Goal: Navigation & Orientation: Understand site structure

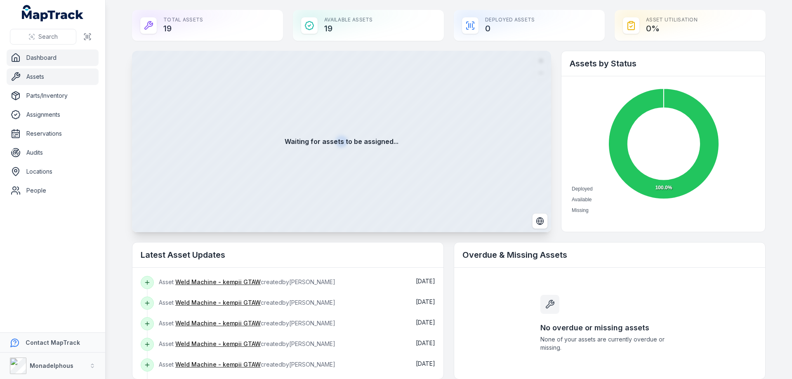
click at [38, 81] on link "Assets" at bounding box center [53, 76] width 92 height 16
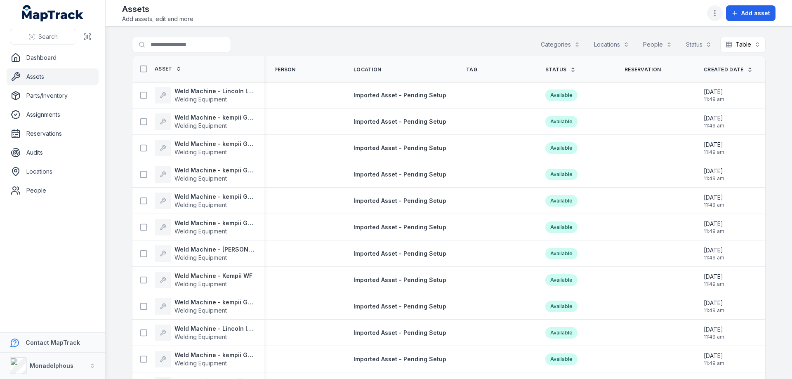
click at [715, 16] on circle "button" at bounding box center [714, 15] width 1 height 1
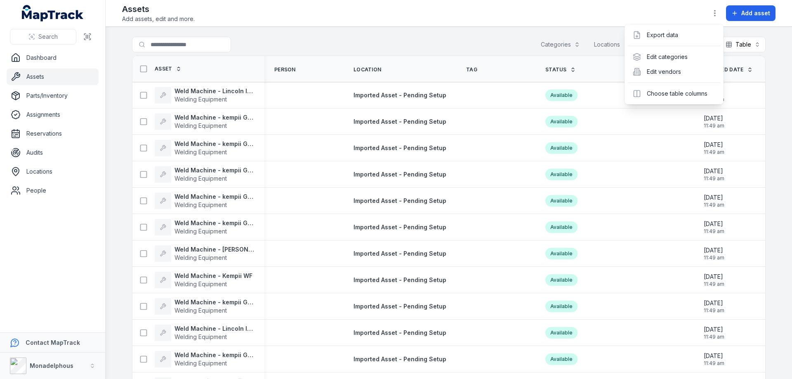
click at [52, 96] on div "Search Dashboard Assets Parts/Inventory Assignments Reservations Audits Locatio…" at bounding box center [396, 189] width 792 height 379
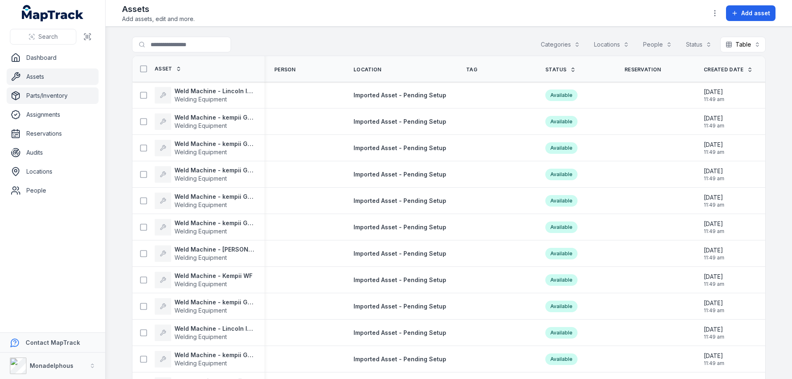
click at [51, 97] on link "Parts/Inventory" at bounding box center [53, 95] width 92 height 16
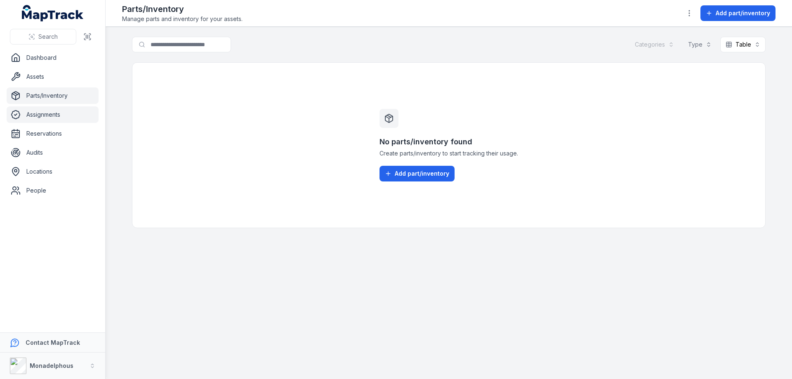
click at [42, 111] on link "Assignments" at bounding box center [53, 114] width 92 height 16
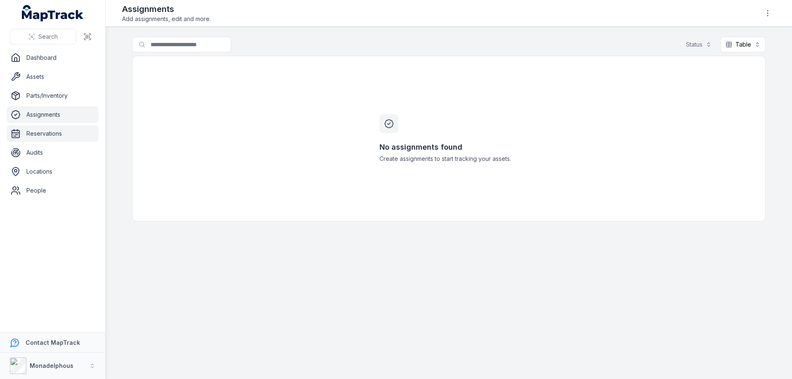
click at [40, 135] on link "Reservations" at bounding box center [53, 133] width 92 height 16
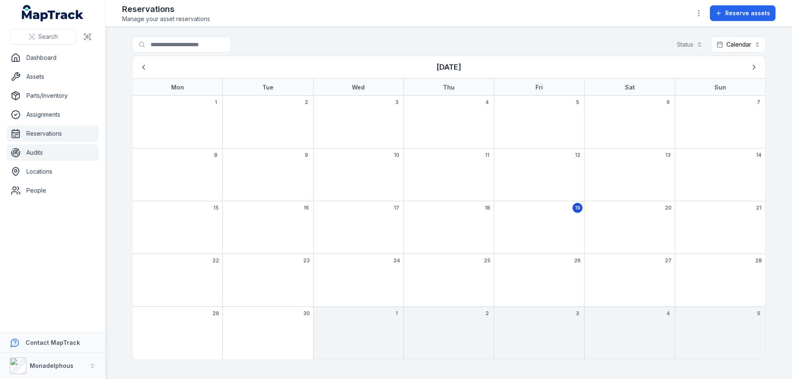
click at [40, 152] on link "Audits" at bounding box center [53, 152] width 92 height 16
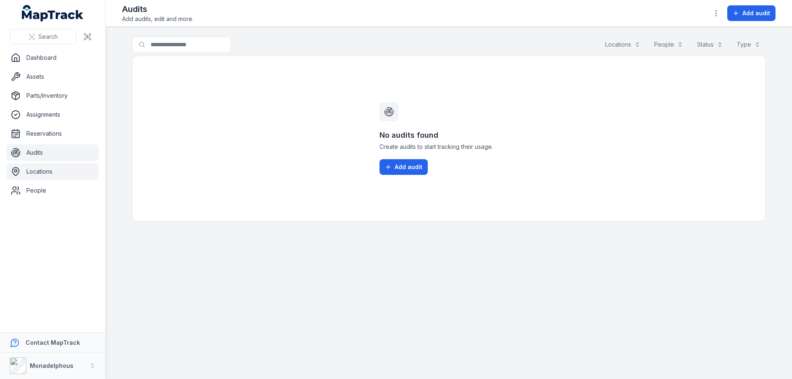
click at [40, 171] on link "Locations" at bounding box center [53, 171] width 92 height 16
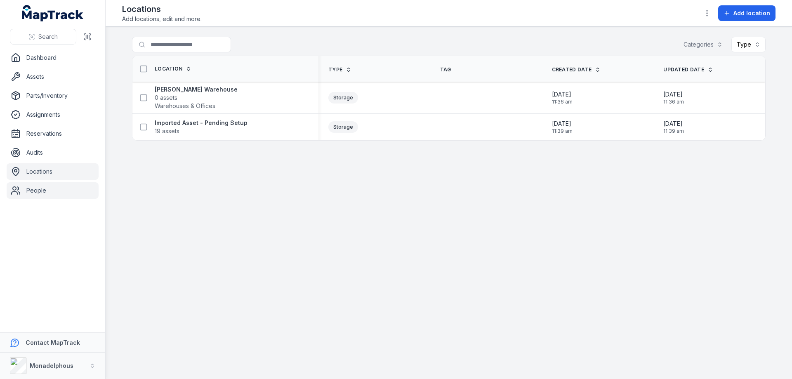
click at [40, 188] on link "People" at bounding box center [53, 190] width 92 height 16
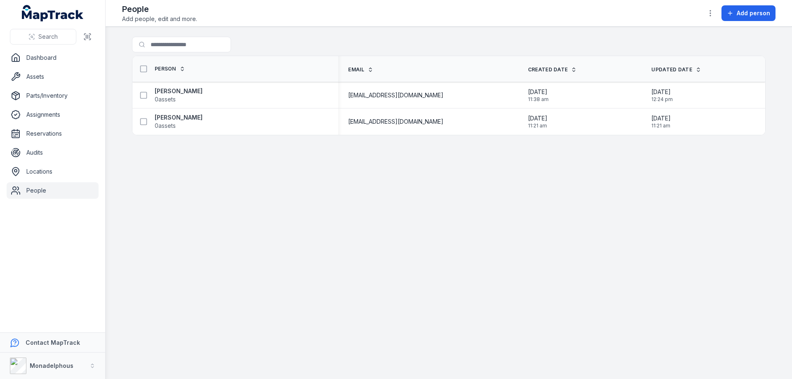
click at [54, 11] on icon "MapTrack" at bounding box center [58, 15] width 51 height 11
